Goal: Check status: Check status

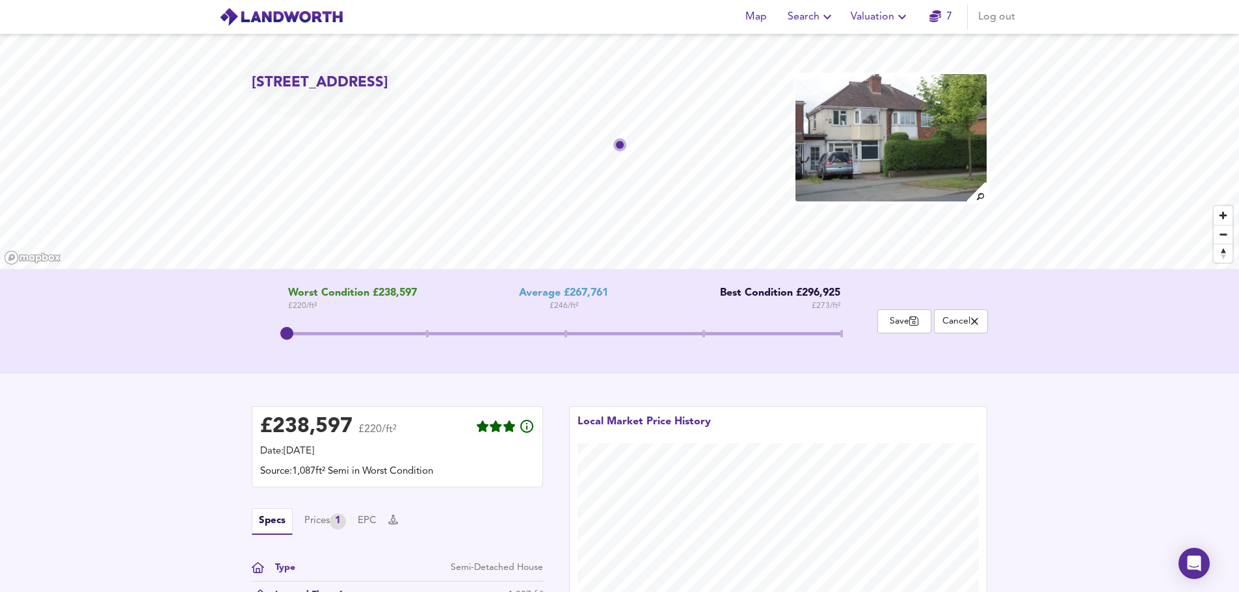
click at [871, 20] on span "Valuation" at bounding box center [880, 17] width 59 height 18
click at [874, 66] on li "Valuation Report History" at bounding box center [880, 70] width 155 height 23
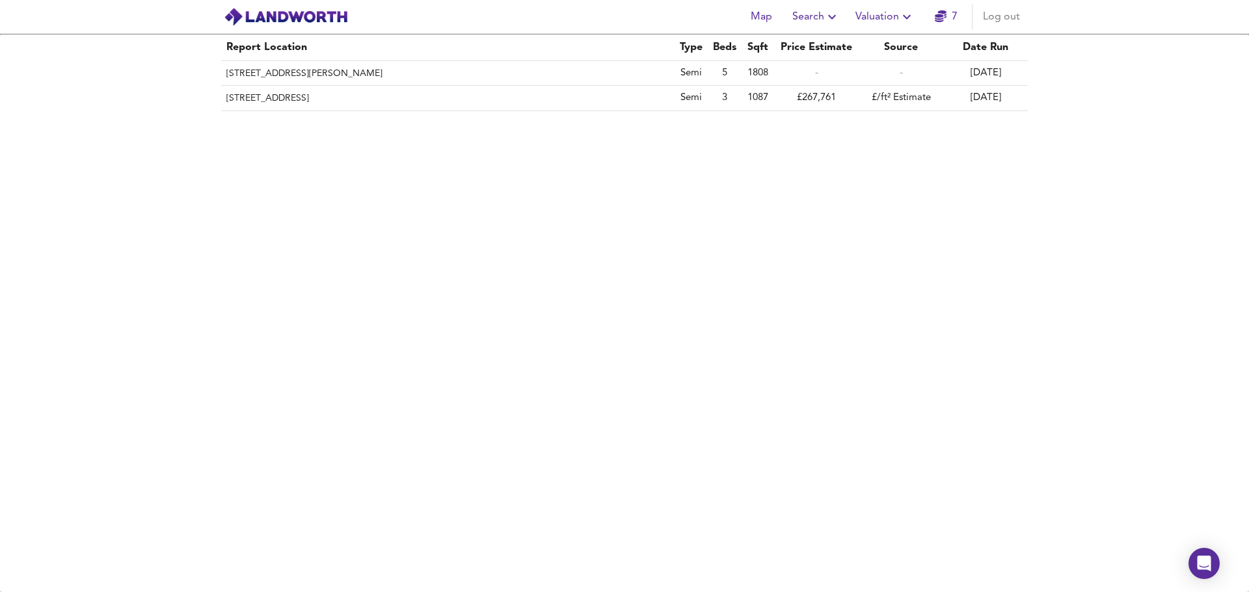
click at [271, 68] on th "[STREET_ADDRESS][PERSON_NAME]" at bounding box center [447, 73] width 453 height 25
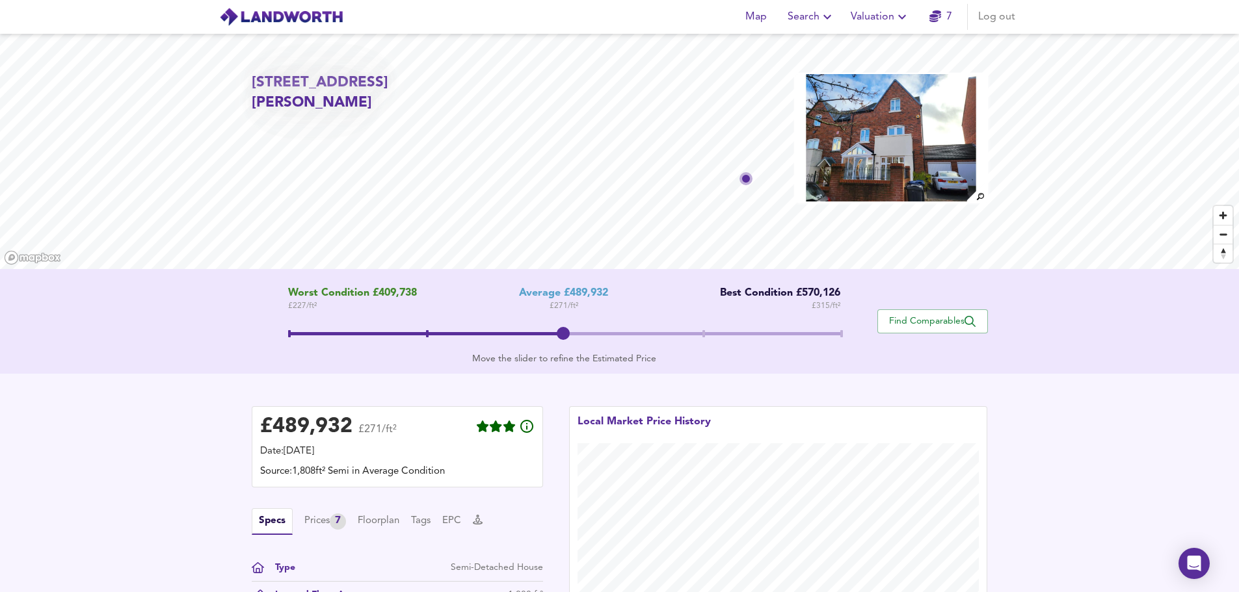
click at [916, 166] on img at bounding box center [891, 138] width 194 height 130
